Goal: Information Seeking & Learning: Check status

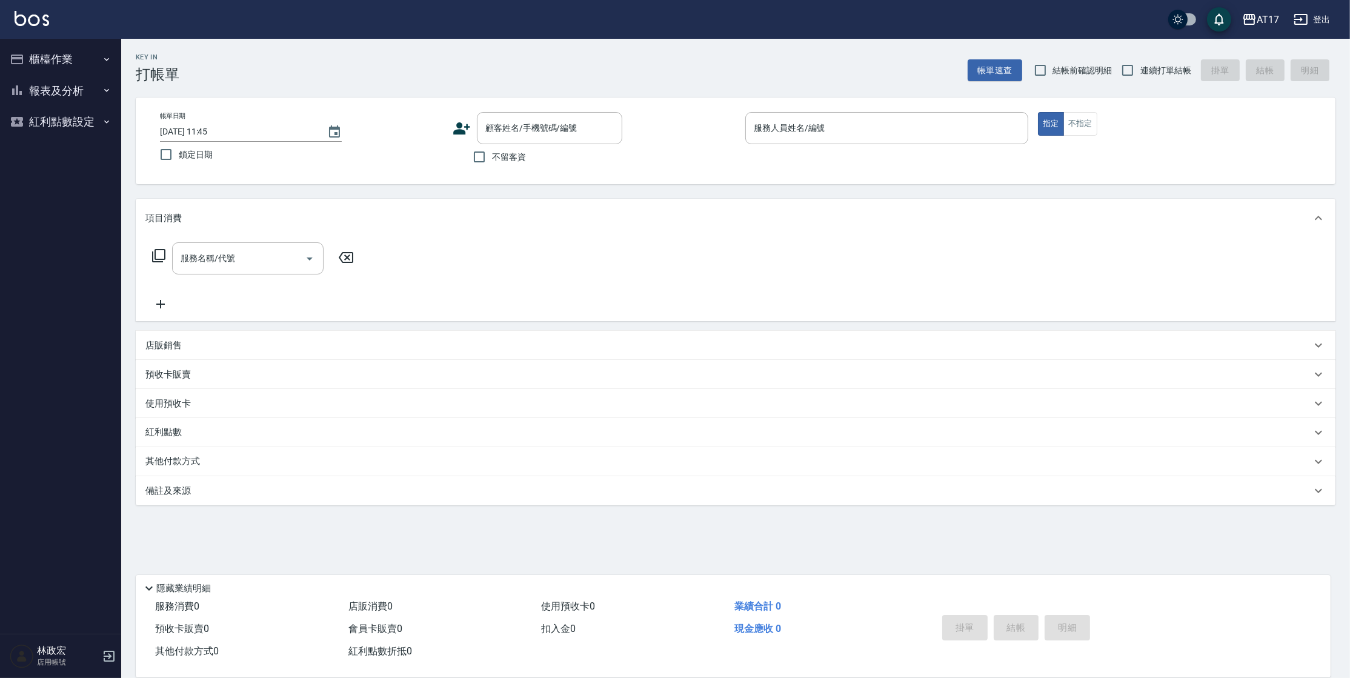
click at [58, 58] on button "櫃檯作業" at bounding box center [61, 60] width 112 height 32
click at [90, 216] on button "報表及分析" at bounding box center [61, 213] width 112 height 32
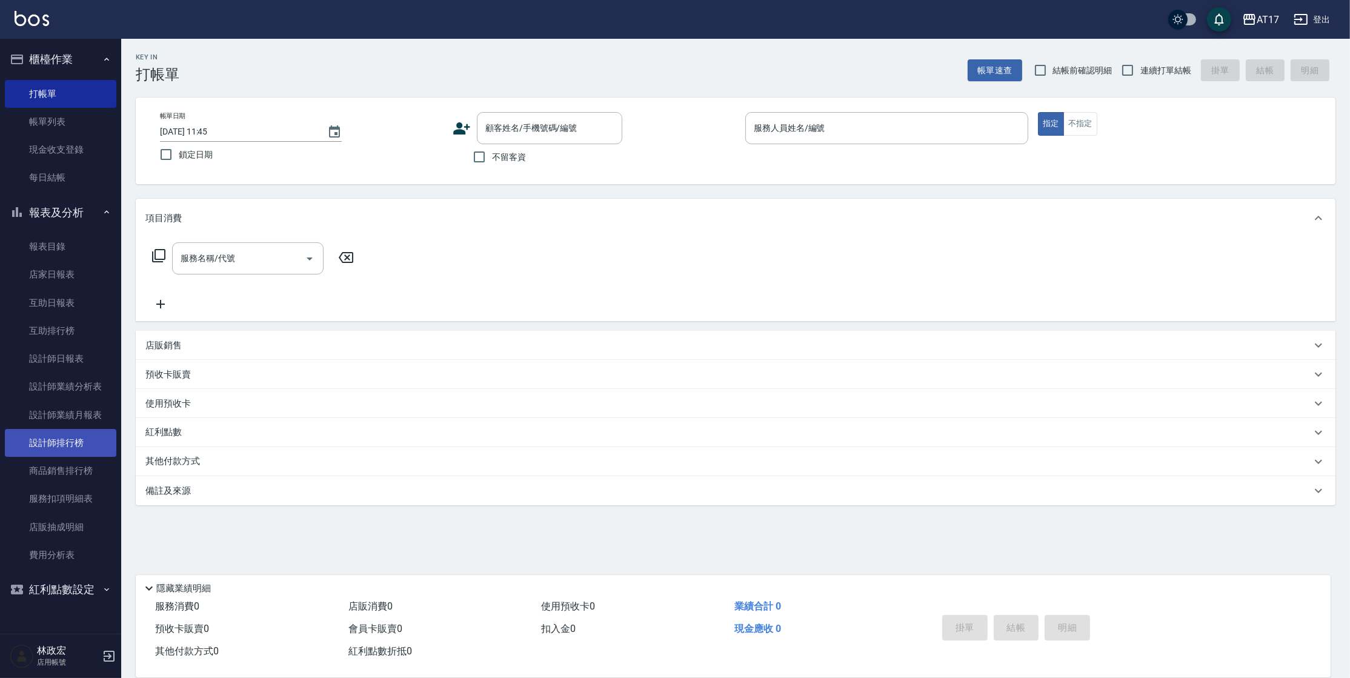
click at [68, 434] on link "設計師排行榜" at bounding box center [61, 443] width 112 height 28
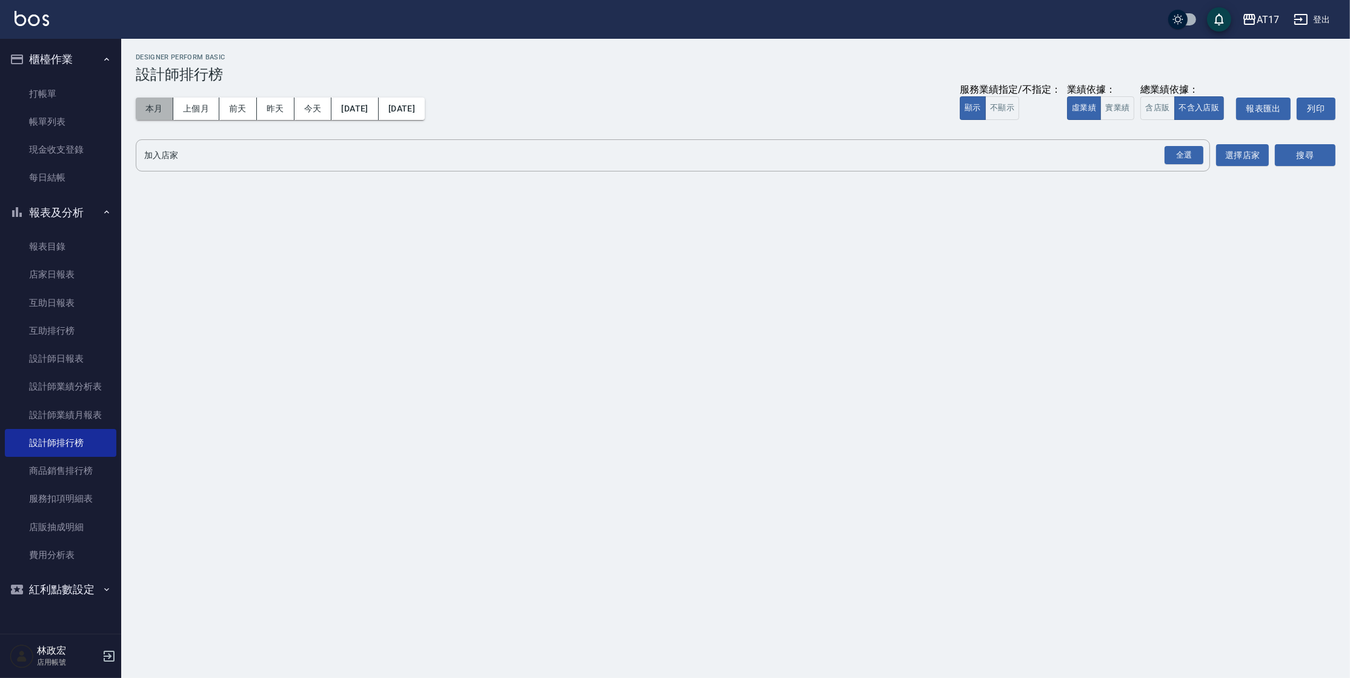
click at [141, 115] on button "本月" at bounding box center [155, 109] width 38 height 22
click at [1111, 108] on button "實業績" at bounding box center [1117, 108] width 34 height 24
click at [1189, 151] on div "全選" at bounding box center [1184, 155] width 39 height 19
click at [1301, 161] on button "搜尋" at bounding box center [1305, 156] width 61 height 22
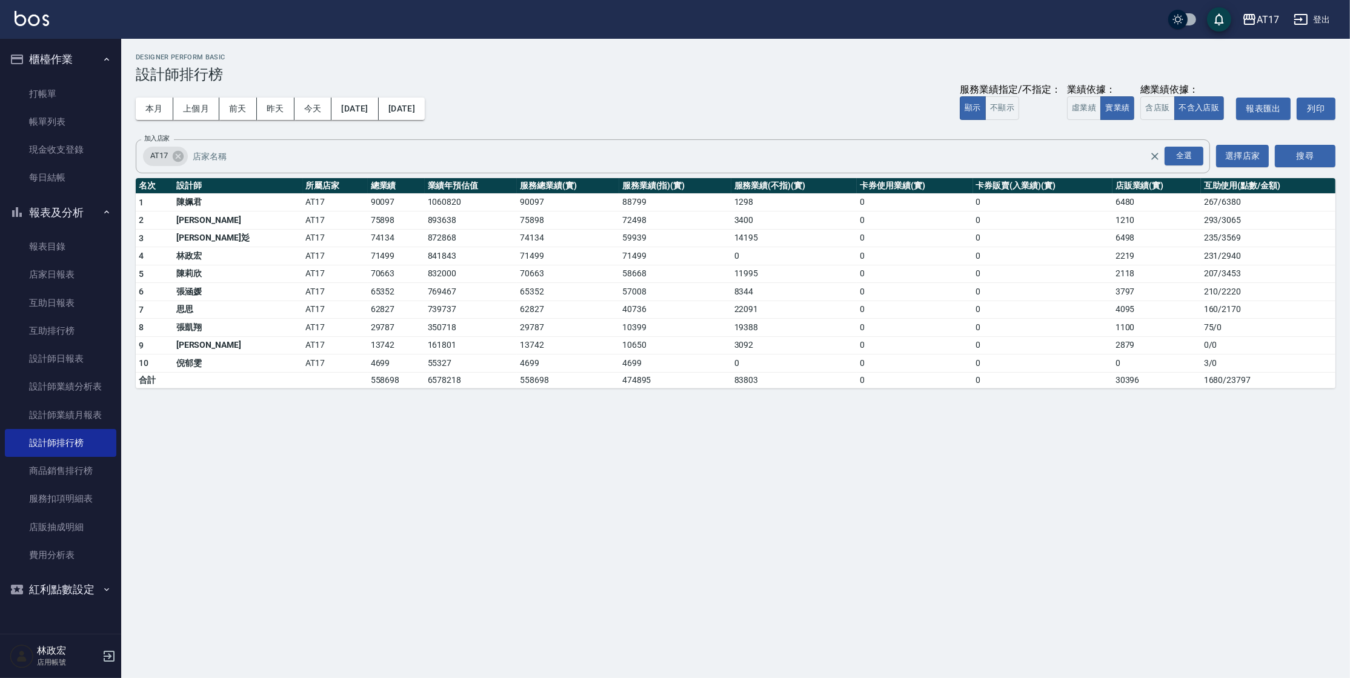
click at [29, 26] on link at bounding box center [32, 20] width 35 height 18
